Goal: Use online tool/utility: Utilize a website feature to perform a specific function

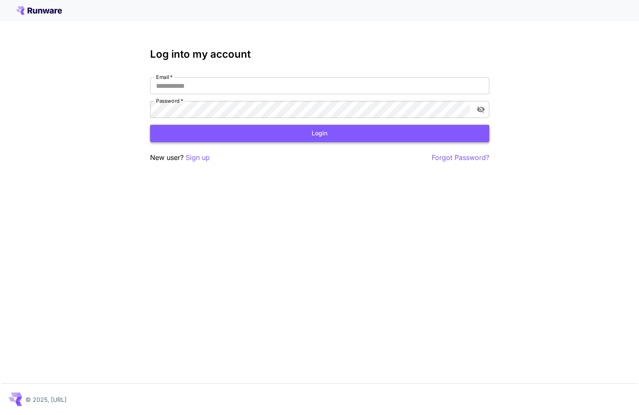
type input "**********"
click at [296, 133] on button "Login" at bounding box center [319, 133] width 339 height 17
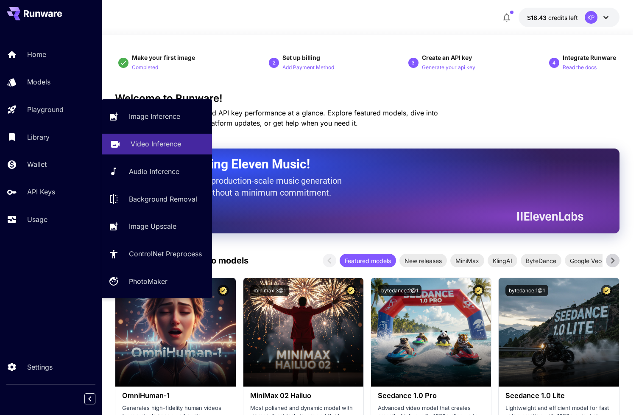
click at [156, 145] on p "Video Inference" at bounding box center [156, 144] width 50 height 10
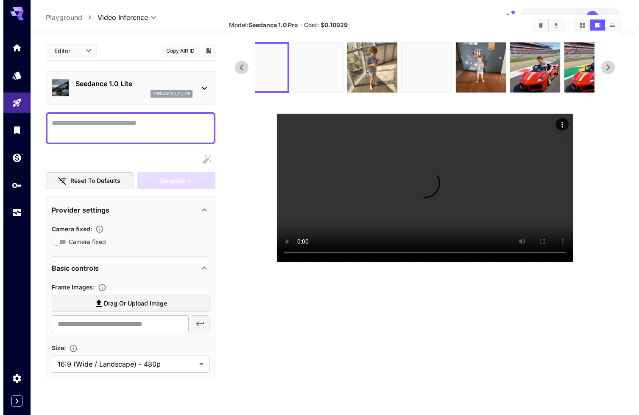
scroll to position [127, 0]
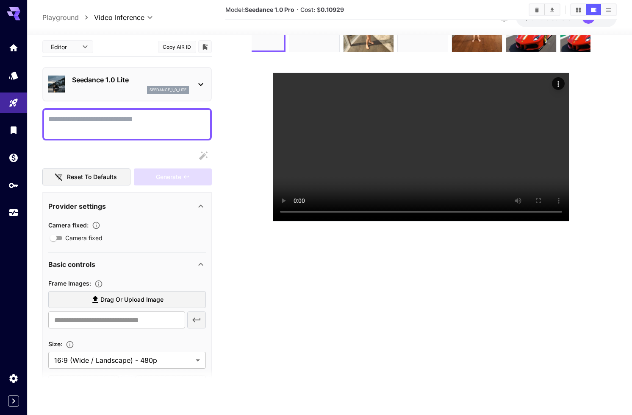
click at [68, 126] on textarea "Camera fixed" at bounding box center [127, 124] width 158 height 20
click at [105, 304] on span "Drag or upload image" at bounding box center [131, 299] width 63 height 11
click at [0, 0] on input "Drag or upload image" at bounding box center [0, 0] width 0 height 0
type input "**********"
click at [147, 124] on textarea "Camera fixed" at bounding box center [127, 124] width 158 height 20
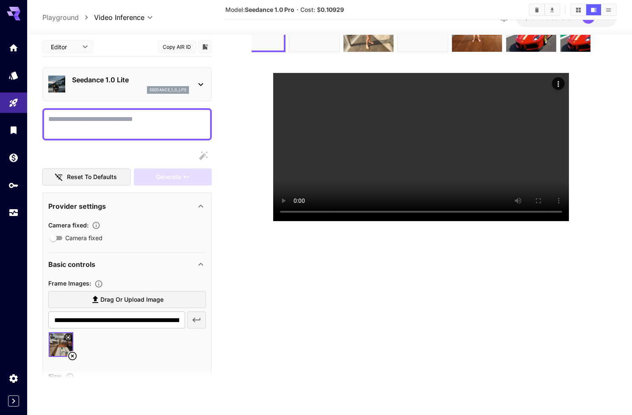
paste textarea "*********"
click at [51, 123] on textarea "*********" at bounding box center [127, 124] width 158 height 20
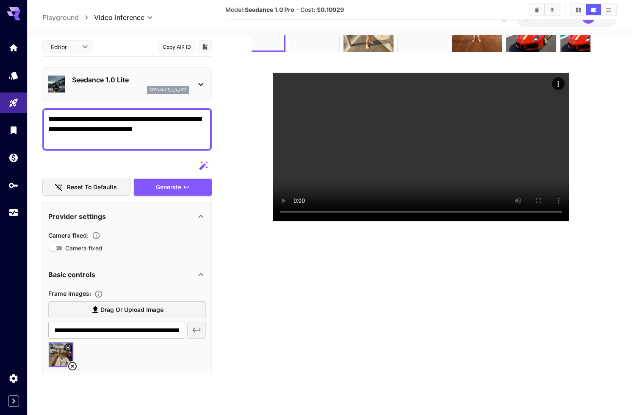
click at [201, 89] on icon at bounding box center [201, 84] width 10 height 10
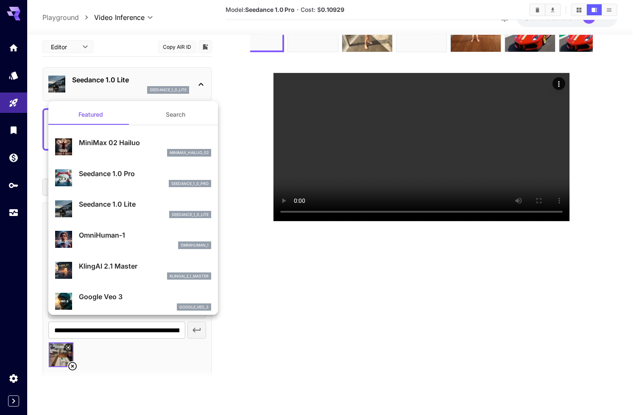
click at [143, 169] on p "Seedance 1.0 Pro" at bounding box center [145, 173] width 132 height 10
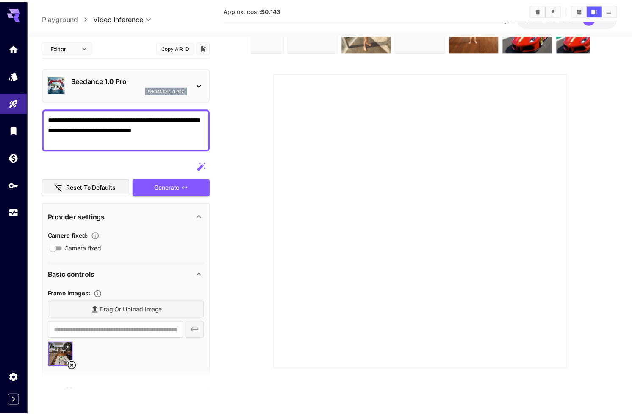
scroll to position [67, 0]
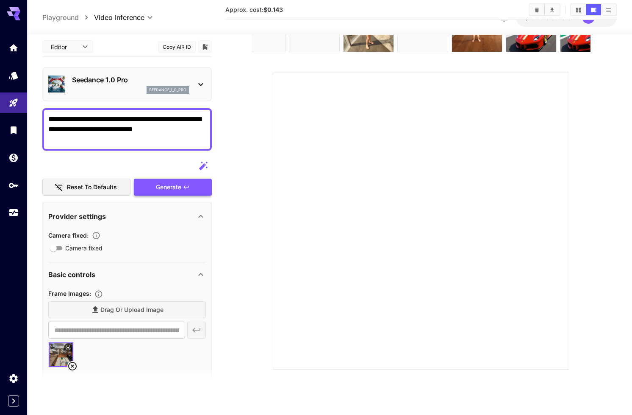
click at [184, 182] on div "Generate" at bounding box center [173, 186] width 78 height 17
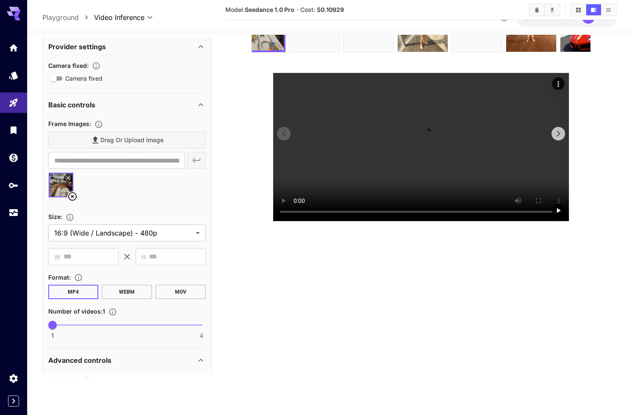
scroll to position [127, 0]
click at [440, 206] on video at bounding box center [421, 147] width 296 height 148
click at [428, 221] on video at bounding box center [421, 147] width 296 height 148
click at [440, 216] on video at bounding box center [421, 147] width 296 height 148
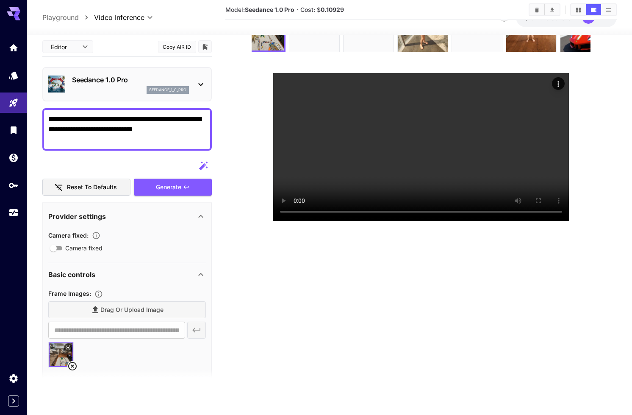
drag, startPoint x: 94, startPoint y: 141, endPoint x: 26, endPoint y: 117, distance: 71.7
click at [26, 117] on div "**********" at bounding box center [316, 173] width 632 height 481
paste textarea
click at [49, 132] on textarea "**********" at bounding box center [127, 129] width 158 height 31
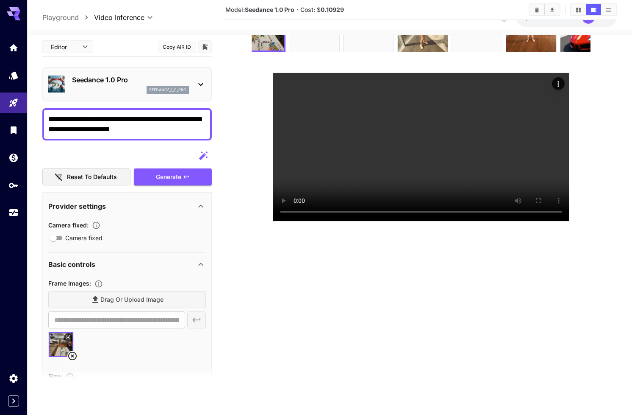
drag, startPoint x: 77, startPoint y: 122, endPoint x: 36, endPoint y: 124, distance: 41.2
click at [36, 124] on section "**********" at bounding box center [329, 191] width 605 height 447
paste textarea "**"
type textarea "**********"
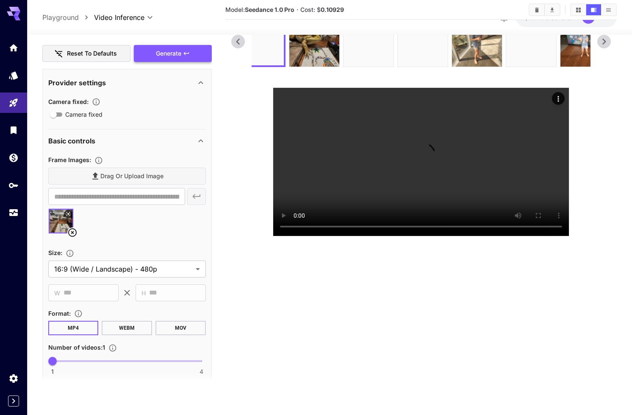
scroll to position [127, 0]
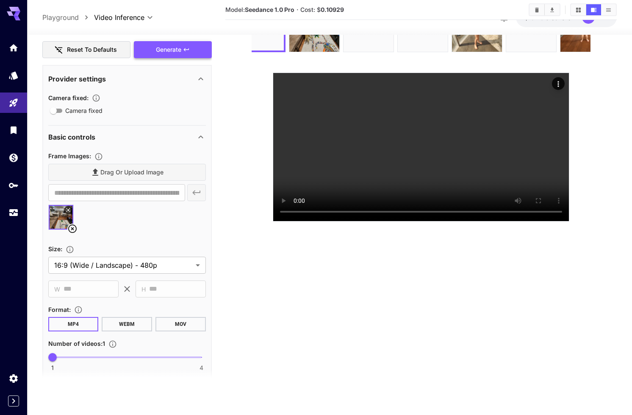
click at [623, 145] on section "**********" at bounding box center [329, 191] width 605 height 447
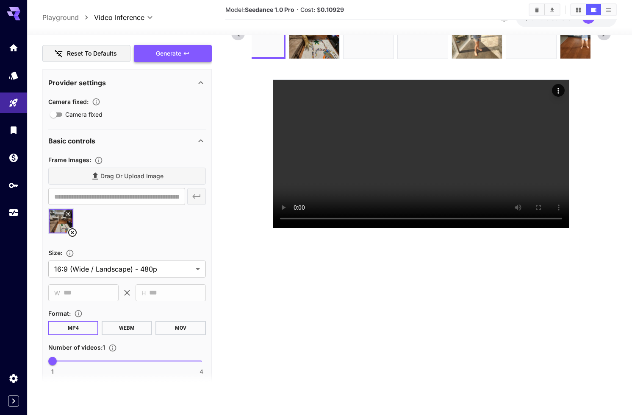
scroll to position [0, 0]
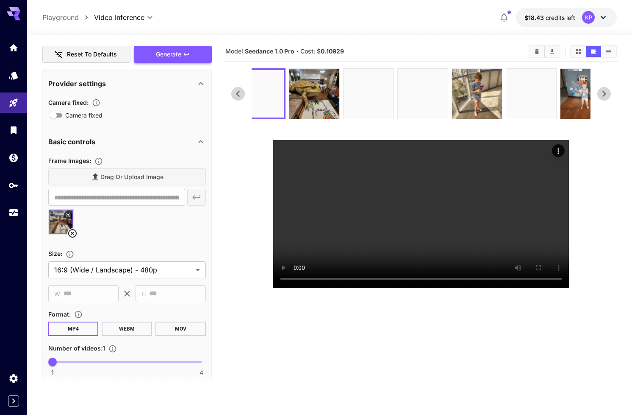
click at [139, 175] on div "Drag or upload image" at bounding box center [127, 176] width 158 height 17
click at [101, 178] on div "Drag or upload image" at bounding box center [127, 176] width 158 height 17
click at [75, 233] on icon at bounding box center [72, 233] width 10 height 10
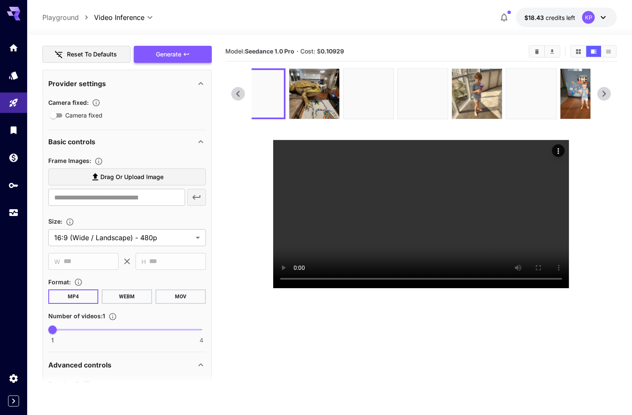
click at [136, 176] on span "Drag or upload image" at bounding box center [131, 177] width 63 height 11
click at [0, 0] on input "Drag or upload image" at bounding box center [0, 0] width 0 height 0
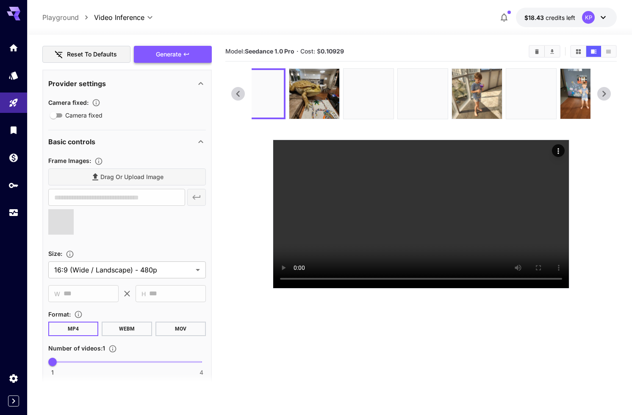
type input "**********"
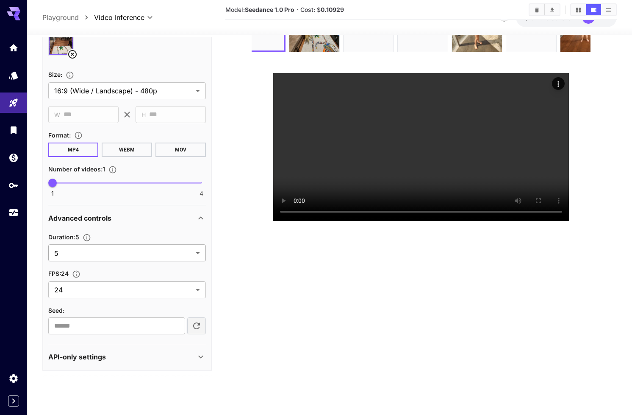
scroll to position [304, 0]
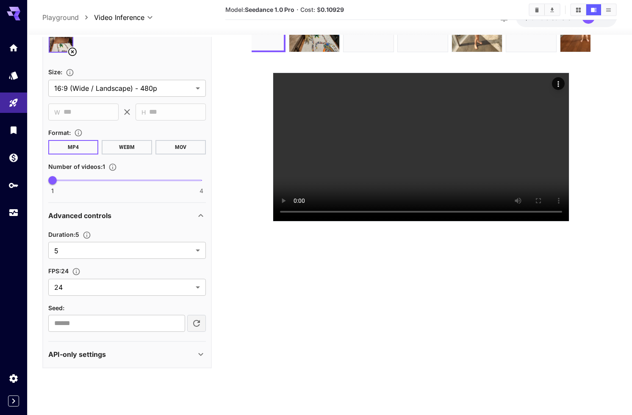
click at [154, 355] on div "API-only settings" at bounding box center [121, 354] width 147 height 10
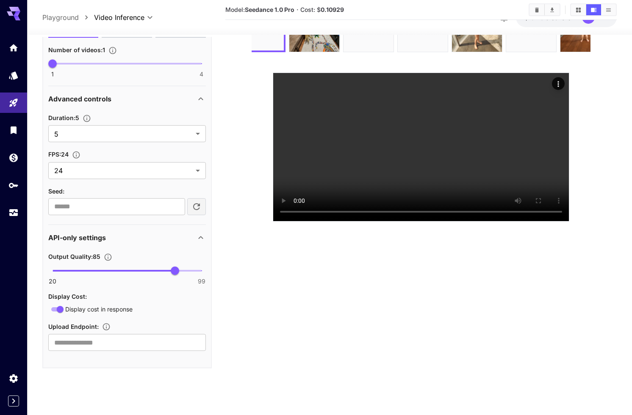
scroll to position [151, 0]
click at [134, 234] on div "API-only settings" at bounding box center [121, 237] width 147 height 10
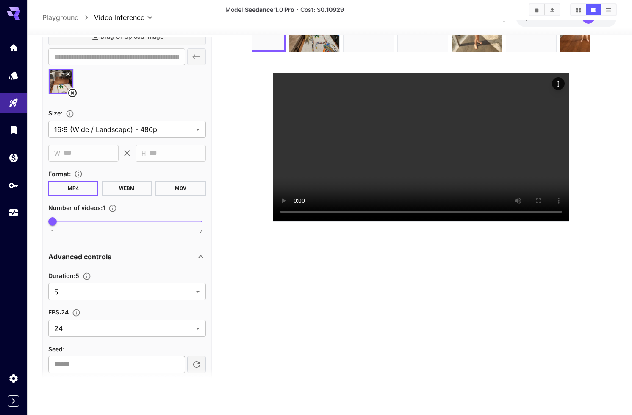
scroll to position [304, 0]
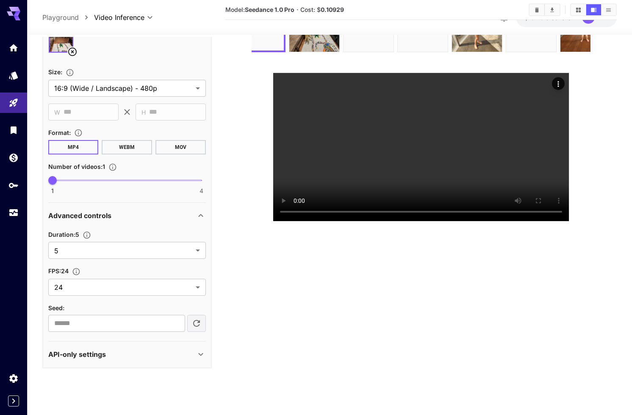
click at [121, 350] on div "API-only settings" at bounding box center [121, 354] width 147 height 10
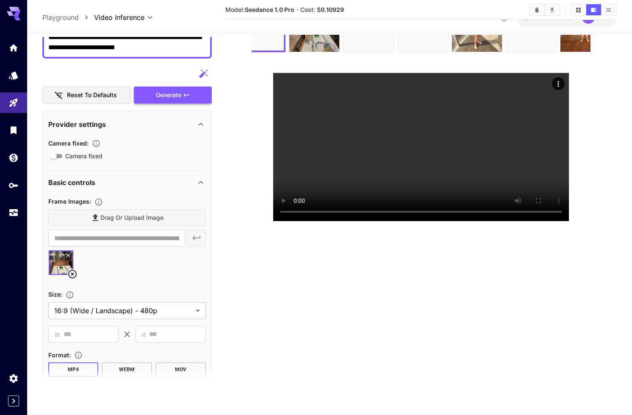
scroll to position [81, 0]
click at [206, 72] on icon "button" at bounding box center [203, 74] width 10 height 10
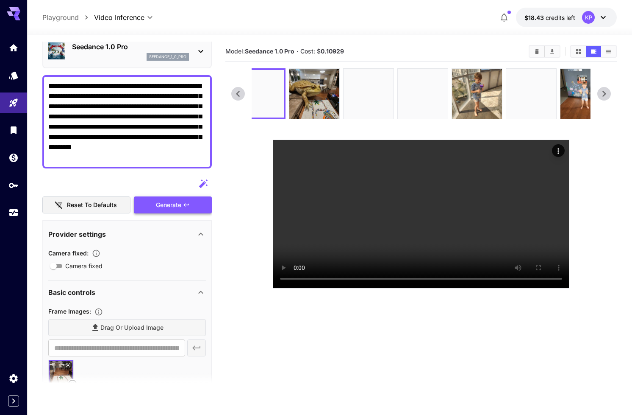
scroll to position [0, 0]
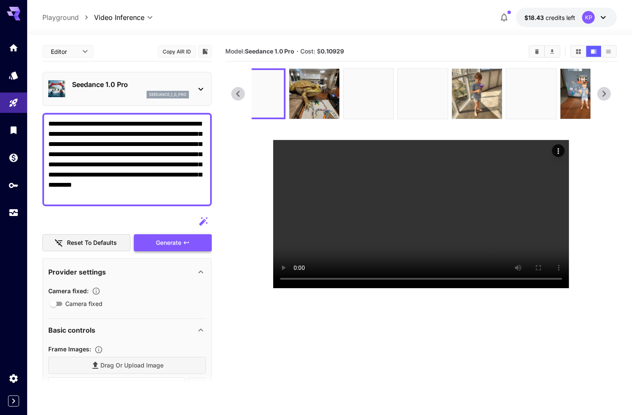
drag, startPoint x: 118, startPoint y: 142, endPoint x: 156, endPoint y: 141, distance: 37.8
click at [156, 141] on textarea "**********" at bounding box center [127, 159] width 158 height 81
click at [120, 169] on textarea "**********" at bounding box center [127, 159] width 158 height 81
drag, startPoint x: 151, startPoint y: 133, endPoint x: 145, endPoint y: 190, distance: 57.5
click at [145, 190] on textarea "**********" at bounding box center [127, 159] width 158 height 81
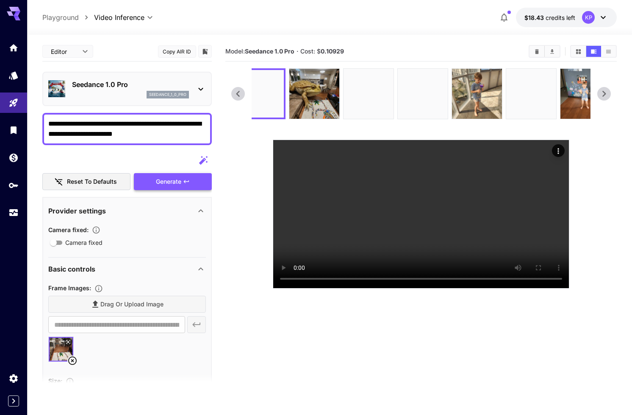
type textarea "**********"
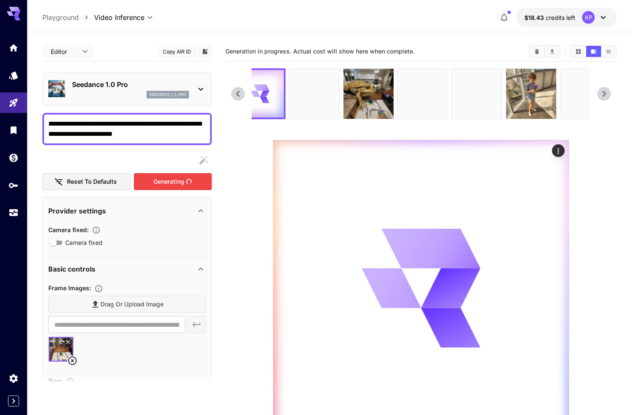
click at [164, 185] on div "Generating" at bounding box center [173, 181] width 78 height 17
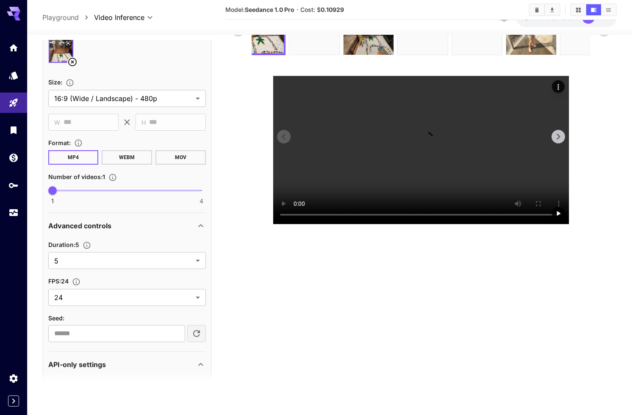
scroll to position [151, 0]
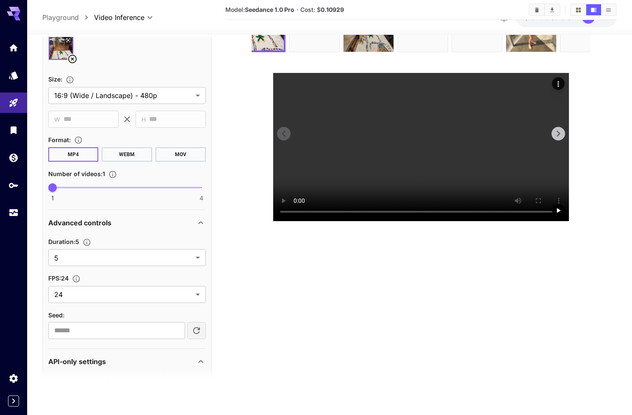
click at [421, 169] on video at bounding box center [421, 147] width 296 height 148
click at [372, 221] on video at bounding box center [421, 147] width 296 height 148
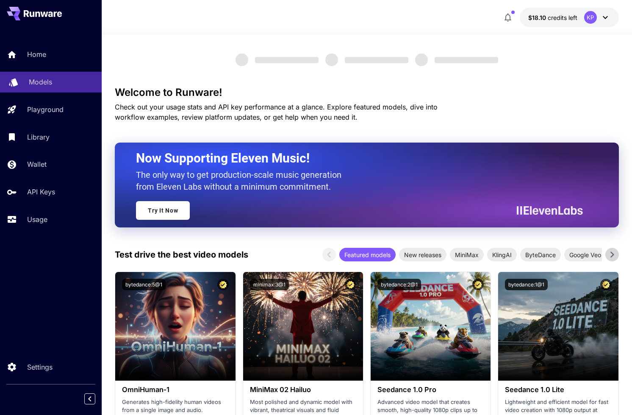
click at [45, 84] on p "Models" at bounding box center [40, 82] width 23 height 10
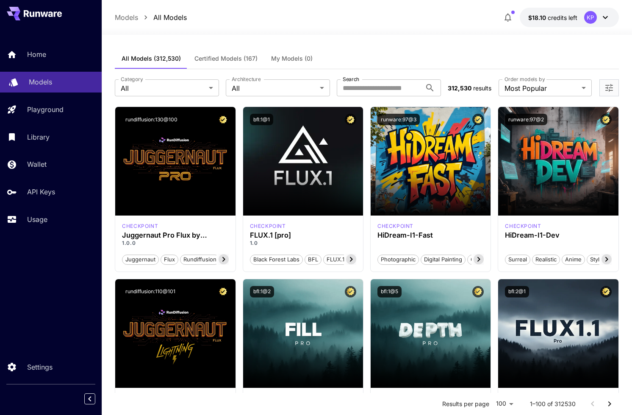
click at [52, 82] on p "Models" at bounding box center [40, 82] width 23 height 10
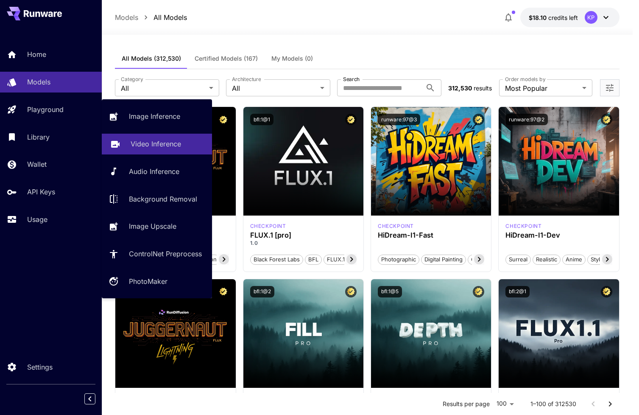
click at [159, 139] on p "Video Inference" at bounding box center [156, 144] width 50 height 10
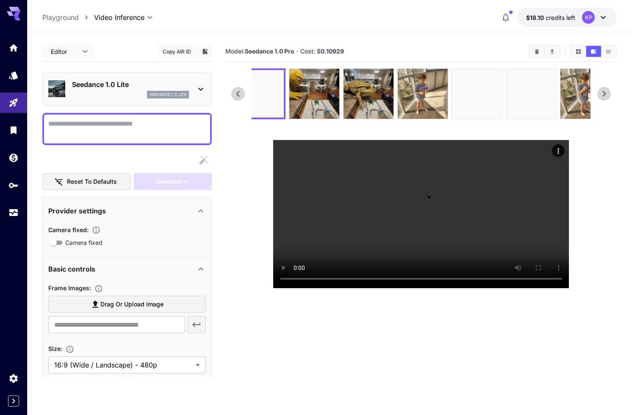
scroll to position [170, 0]
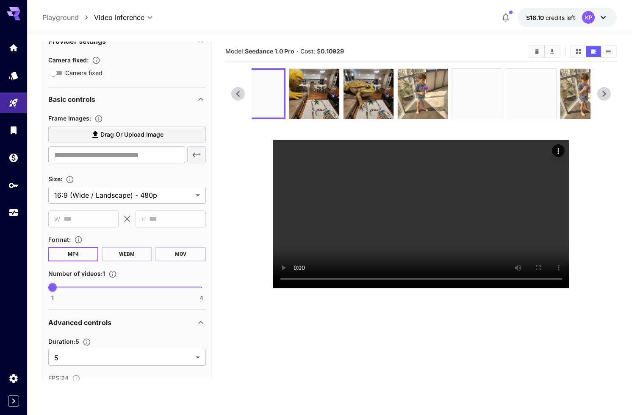
click at [102, 133] on span "Drag or upload image" at bounding box center [131, 134] width 63 height 11
click at [0, 0] on input "Drag or upload image" at bounding box center [0, 0] width 0 height 0
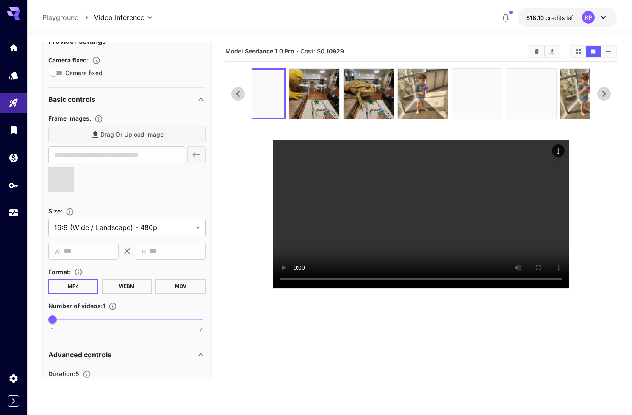
type input "**********"
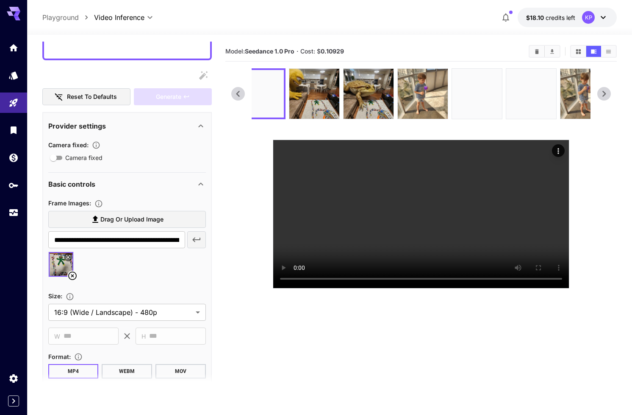
scroll to position [0, 0]
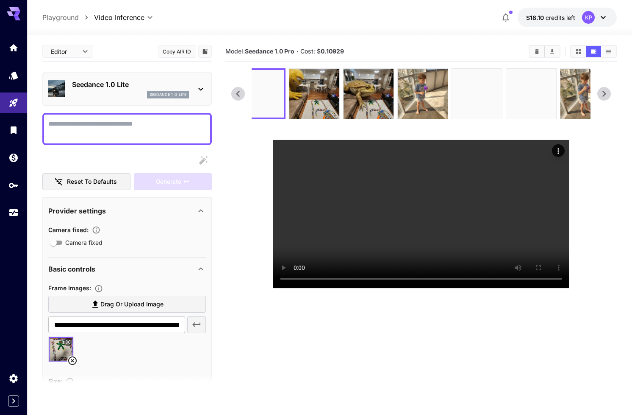
click at [143, 125] on textarea "Camera fixed" at bounding box center [127, 129] width 158 height 20
type textarea "*"
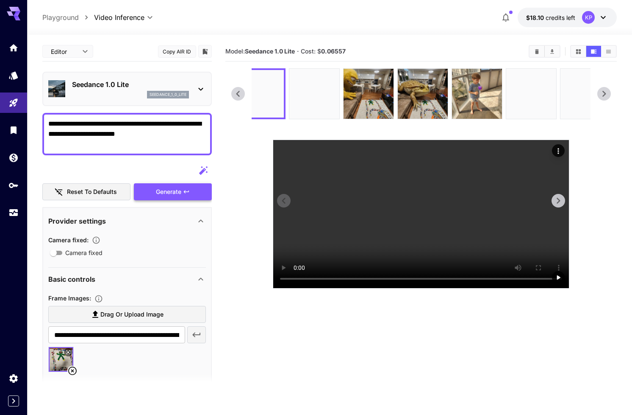
click at [405, 260] on video at bounding box center [421, 214] width 296 height 148
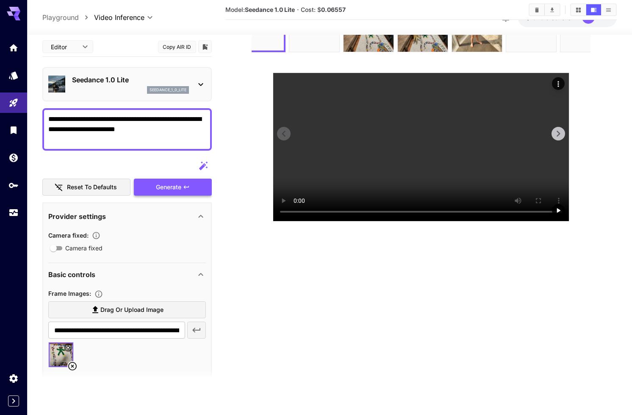
scroll to position [151, 0]
click at [436, 211] on video at bounding box center [421, 147] width 296 height 148
click at [432, 221] on video at bounding box center [421, 147] width 296 height 148
click at [419, 221] on video at bounding box center [421, 147] width 296 height 148
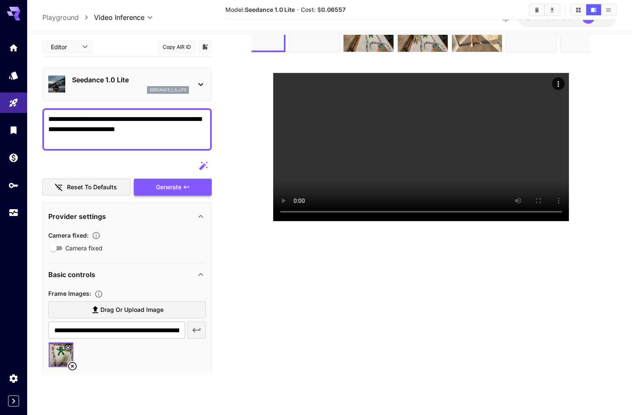
drag, startPoint x: 135, startPoint y: 122, endPoint x: 127, endPoint y: 133, distance: 13.6
click at [127, 133] on textarea "**********" at bounding box center [127, 129] width 158 height 31
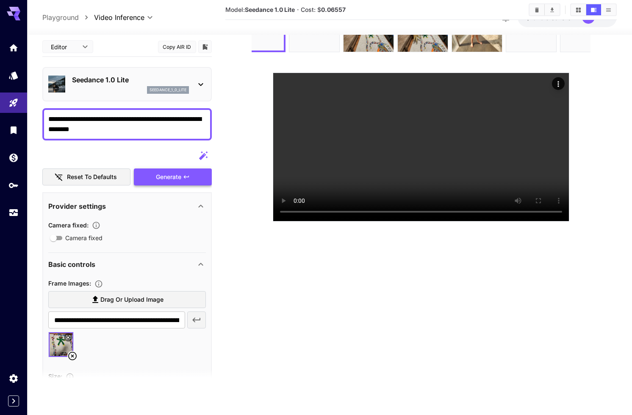
type textarea "**********"
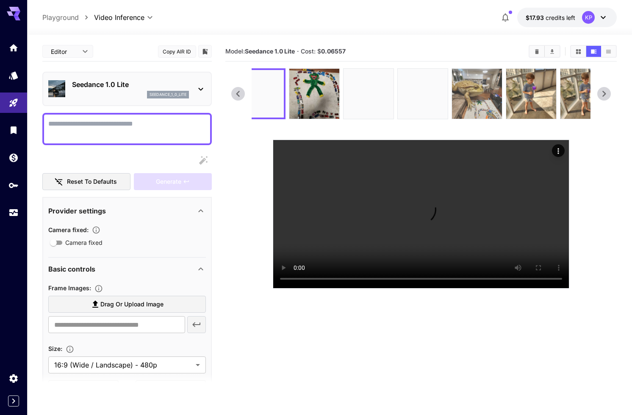
click at [489, 101] on img at bounding box center [477, 94] width 50 height 50
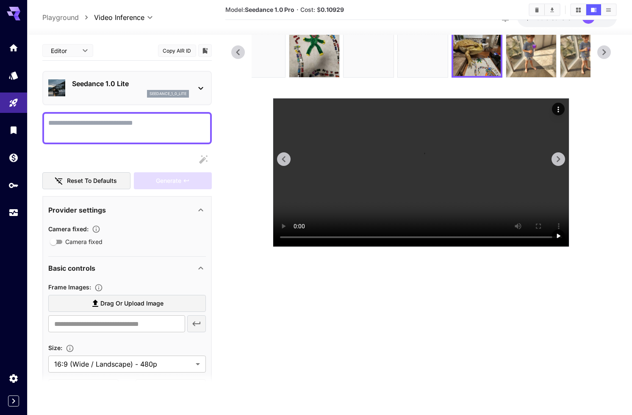
scroll to position [127, 0]
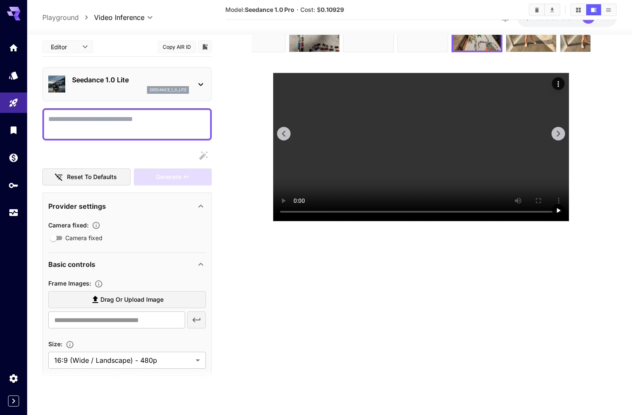
click at [413, 210] on video at bounding box center [421, 147] width 296 height 148
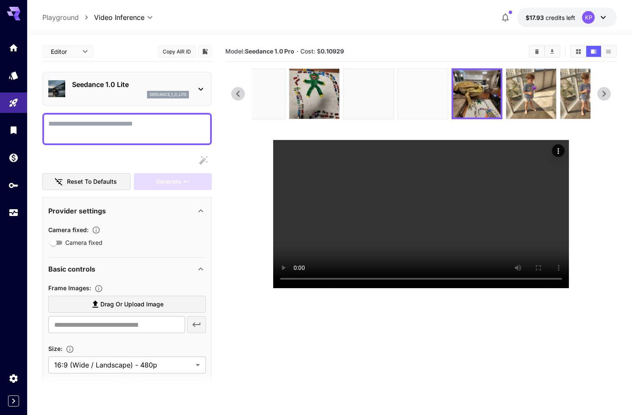
click at [428, 106] on img at bounding box center [423, 94] width 50 height 50
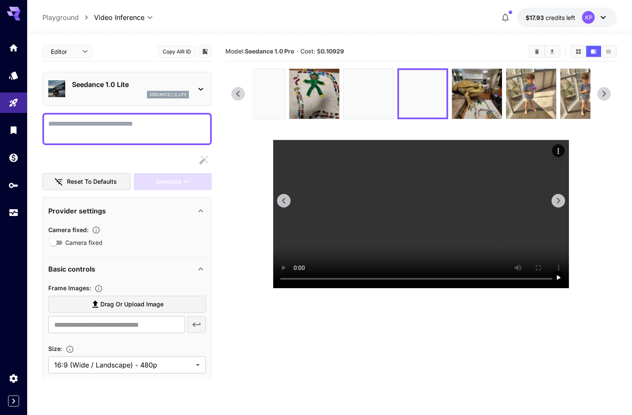
scroll to position [127, 0]
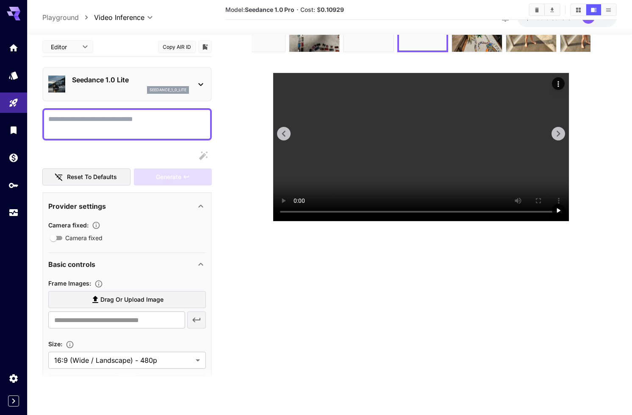
click at [419, 221] on video at bounding box center [421, 147] width 296 height 148
click at [413, 221] on video at bounding box center [421, 147] width 296 height 148
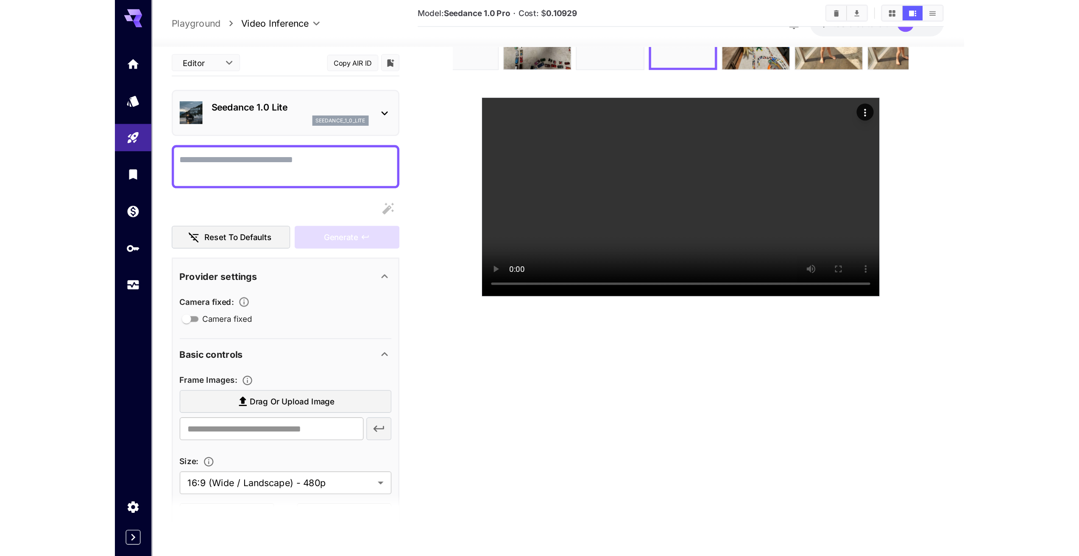
scroll to position [67, 0]
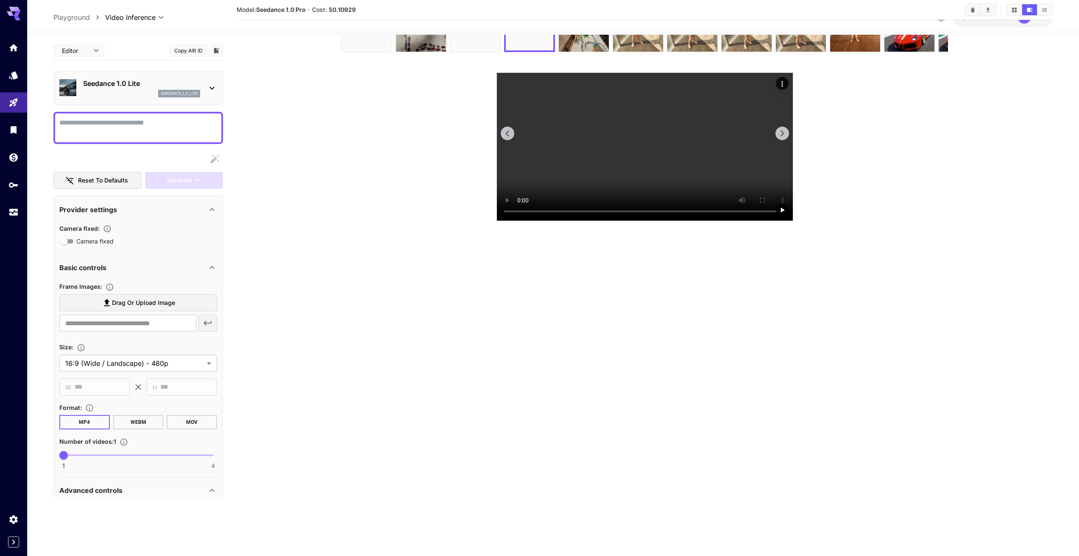
click at [632, 221] on video at bounding box center [645, 147] width 296 height 148
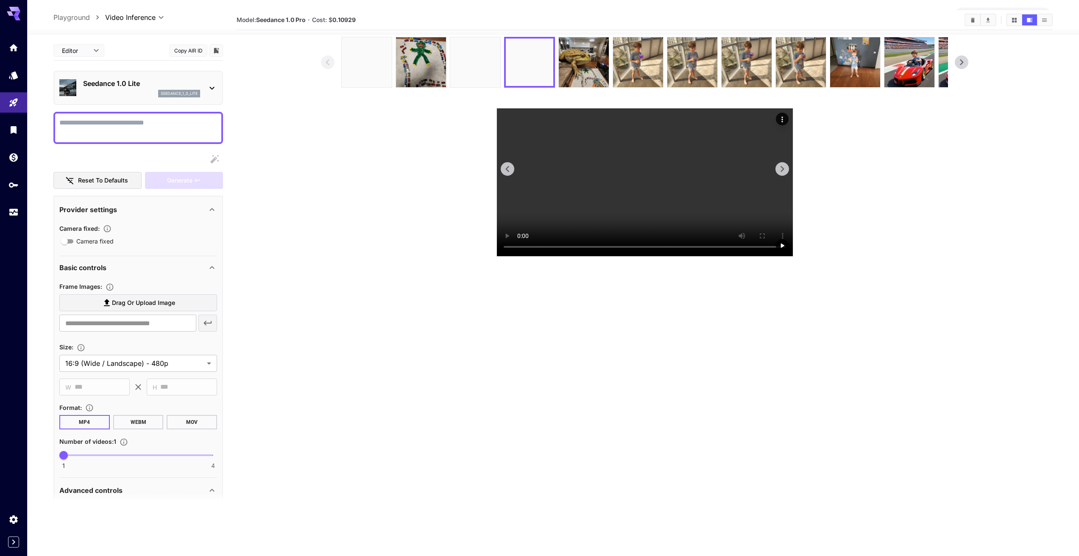
scroll to position [0, 0]
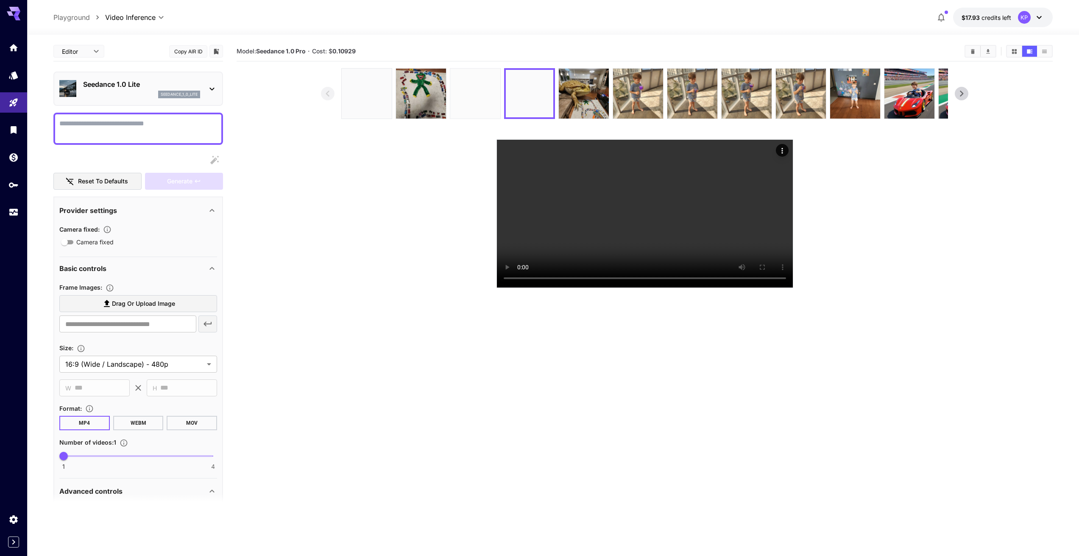
click at [472, 95] on img at bounding box center [475, 94] width 50 height 50
click at [362, 101] on img at bounding box center [367, 94] width 50 height 50
click at [632, 288] on video at bounding box center [645, 214] width 296 height 148
click at [410, 94] on img at bounding box center [421, 94] width 50 height 50
click at [632, 288] on video at bounding box center [645, 214] width 296 height 148
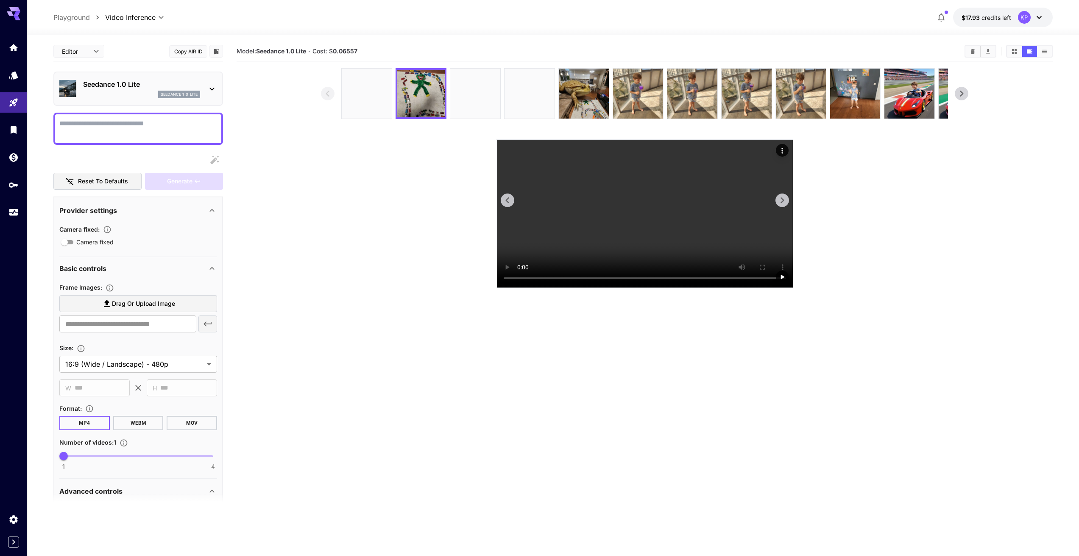
click at [632, 288] on video at bounding box center [645, 214] width 296 height 148
click at [485, 98] on img at bounding box center [475, 94] width 50 height 50
click at [632, 97] on img at bounding box center [638, 94] width 50 height 50
click at [632, 288] on video at bounding box center [645, 214] width 296 height 148
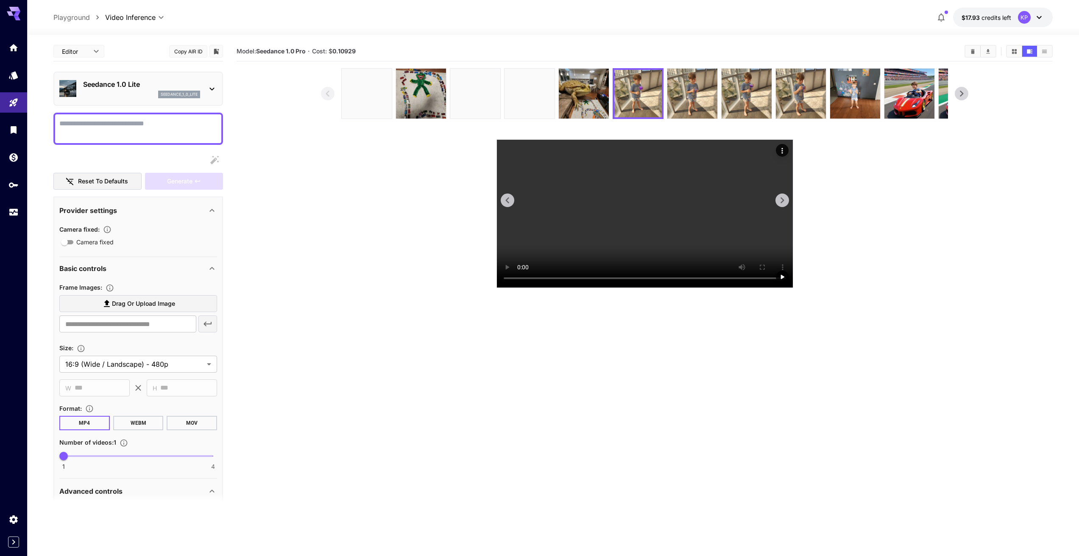
click at [632, 288] on video at bounding box center [645, 214] width 296 height 148
